Goal: Task Accomplishment & Management: Complete application form

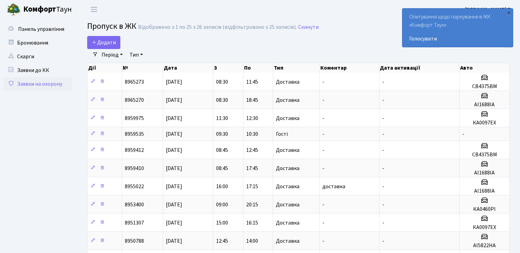
select select "25"
click at [107, 44] on span "Додати" at bounding box center [104, 43] width 24 height 8
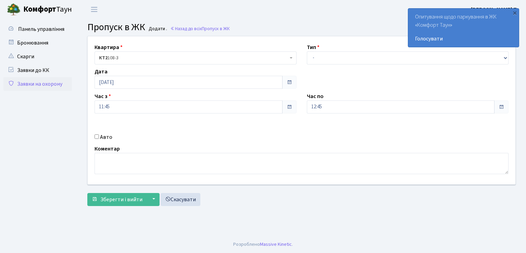
click at [95, 139] on div "Авто" at bounding box center [195, 137] width 212 height 8
click at [348, 45] on div "Тип - Доставка Таксі Гості Сервіс" at bounding box center [407, 53] width 212 height 21
click at [333, 54] on select "- Доставка Таксі Гості Сервіс" at bounding box center [408, 57] width 202 height 13
select select "1"
click at [307, 51] on select "- Доставка Таксі Гості Сервіс" at bounding box center [408, 57] width 202 height 13
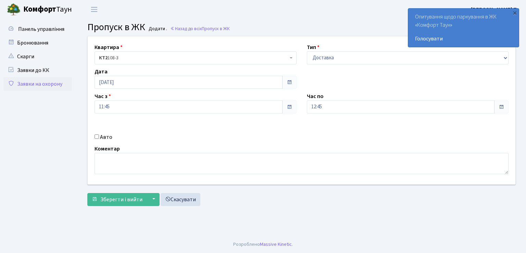
click at [97, 136] on input "Авто" at bounding box center [96, 136] width 4 height 4
checkbox input "true"
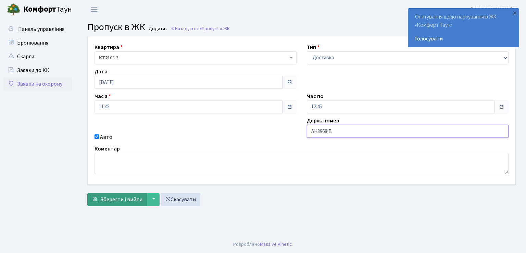
type input "АН3968ІВ"
click at [116, 202] on span "Зберегти і вийти" at bounding box center [121, 199] width 42 height 8
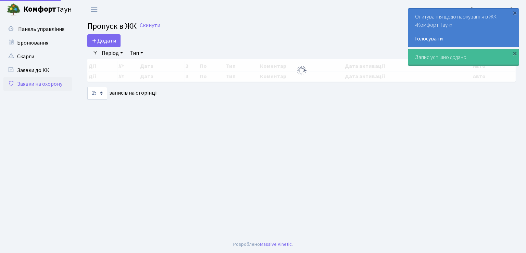
select select "25"
